Goal: Information Seeking & Learning: Learn about a topic

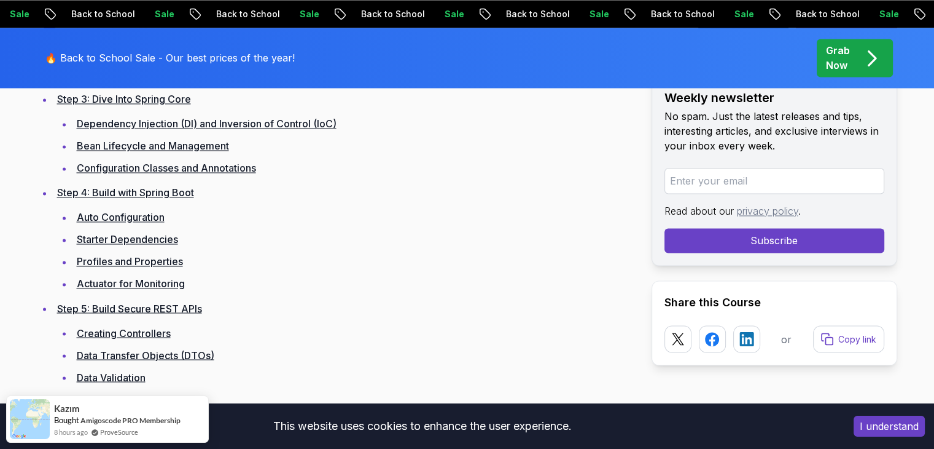
scroll to position [2206, 0]
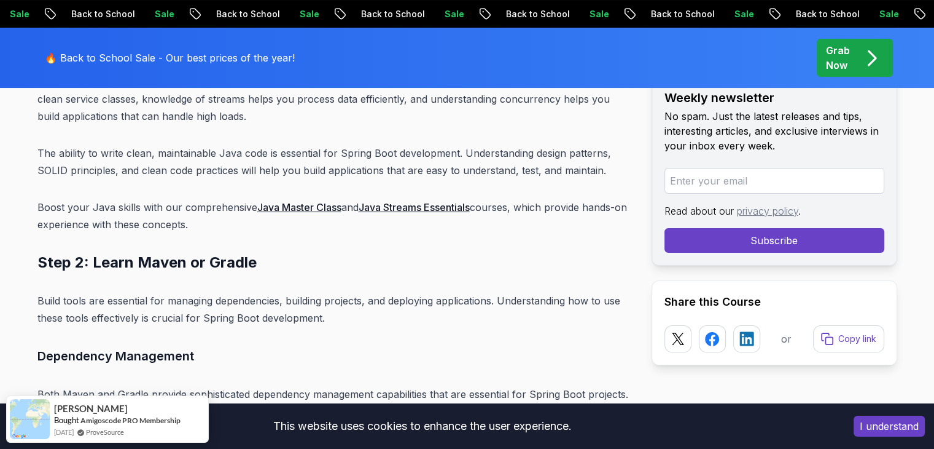
scroll to position [4774, 0]
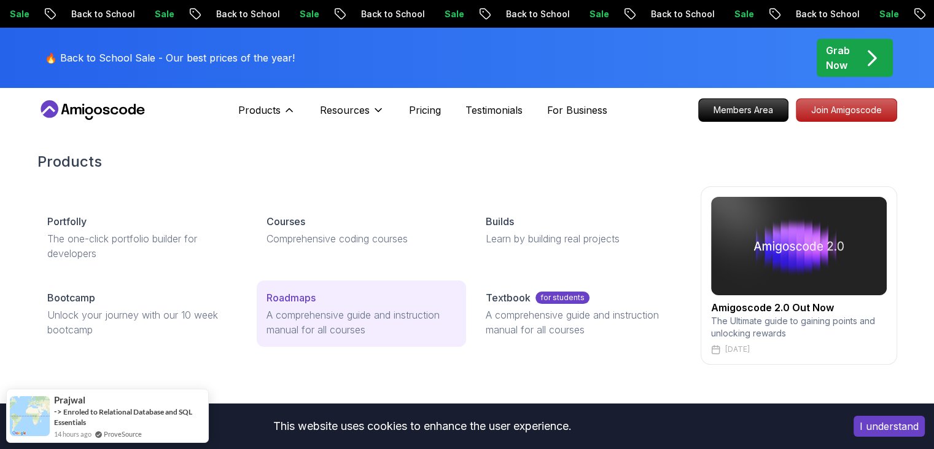
click at [291, 298] on p "Roadmaps" at bounding box center [291, 297] width 49 height 15
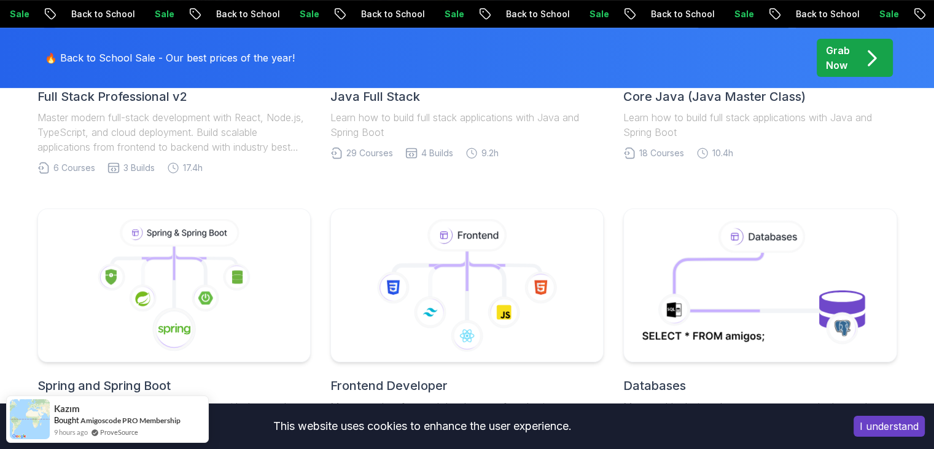
scroll to position [401, 0]
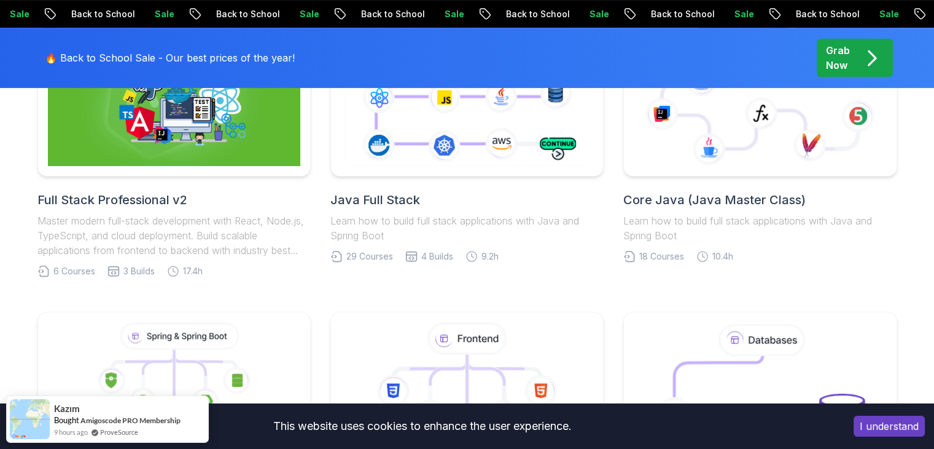
click at [687, 194] on h2 "Core Java (Java Master Class)" at bounding box center [760, 199] width 273 height 17
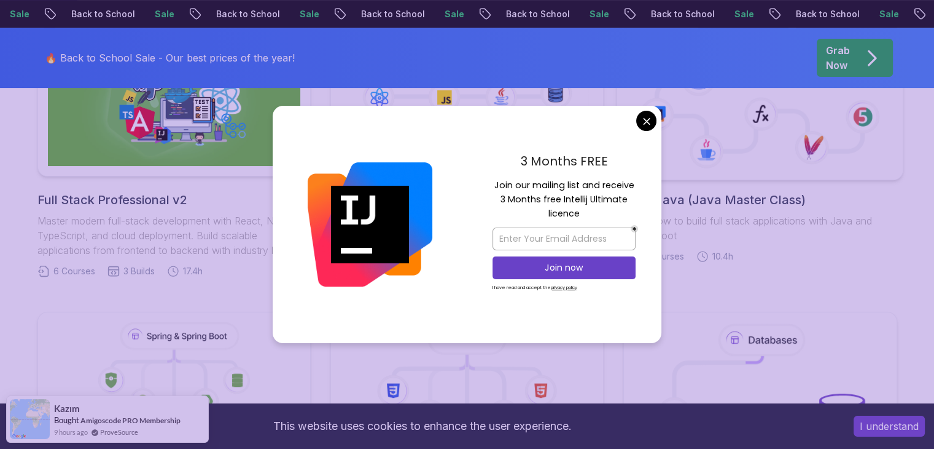
click at [714, 128] on icon at bounding box center [760, 107] width 206 height 87
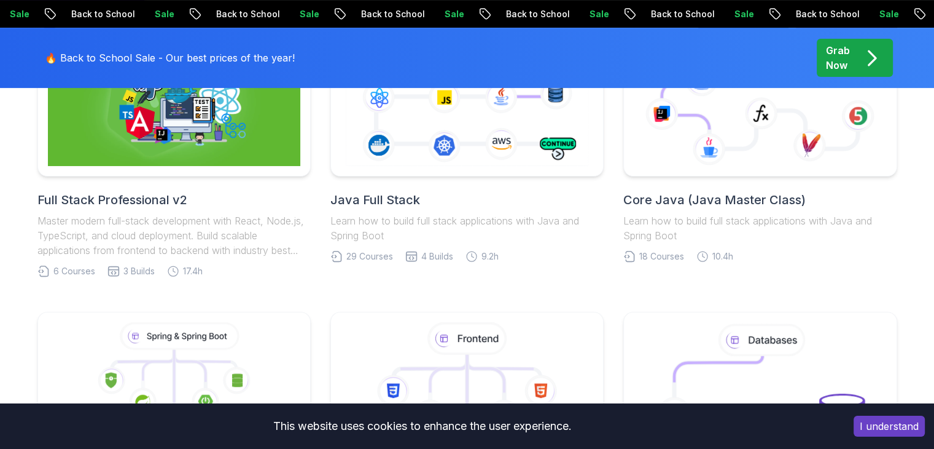
click at [659, 207] on h2 "Core Java (Java Master Class)" at bounding box center [760, 199] width 273 height 17
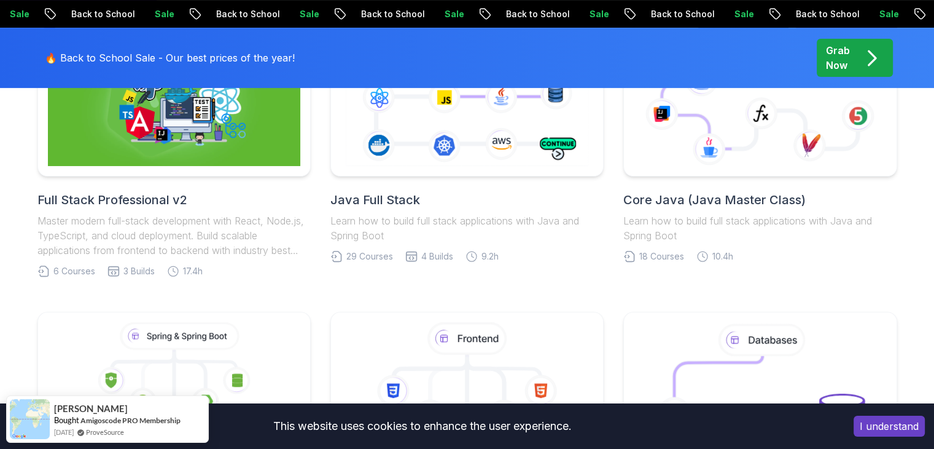
click at [659, 207] on h2 "Core Java (Java Master Class)" at bounding box center [760, 199] width 273 height 17
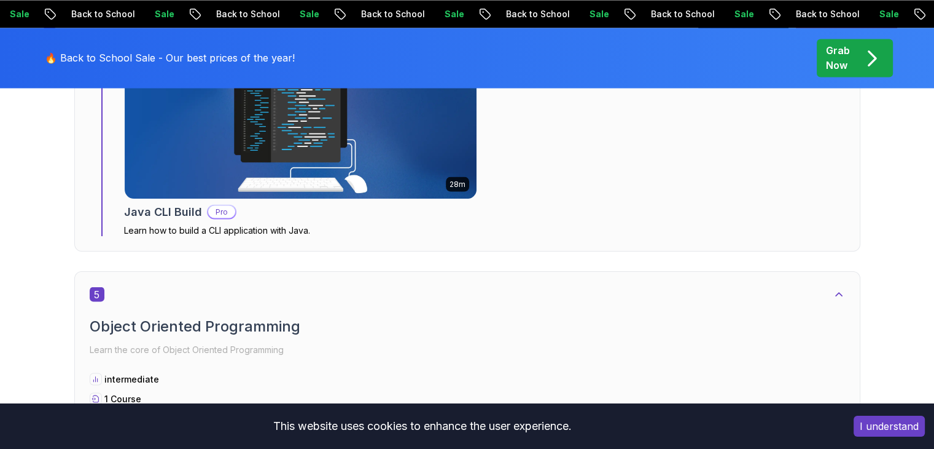
scroll to position [2255, 0]
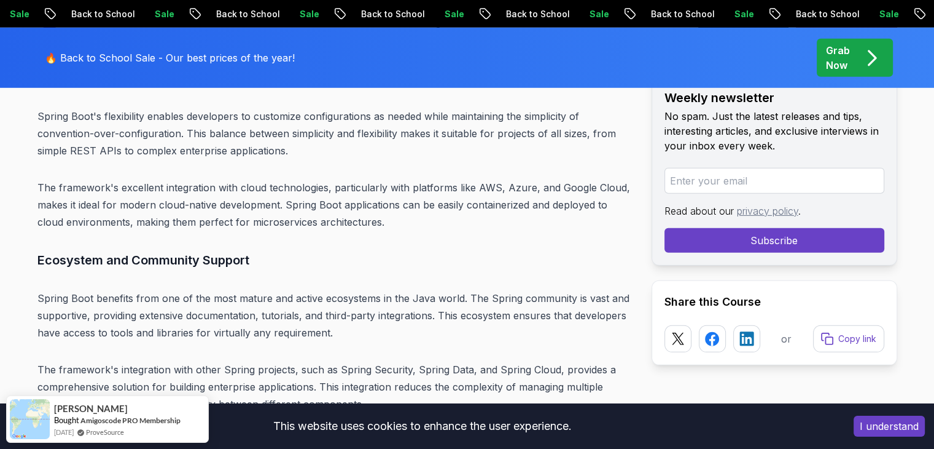
scroll to position [3651, 0]
